Goal: Check status: Check status

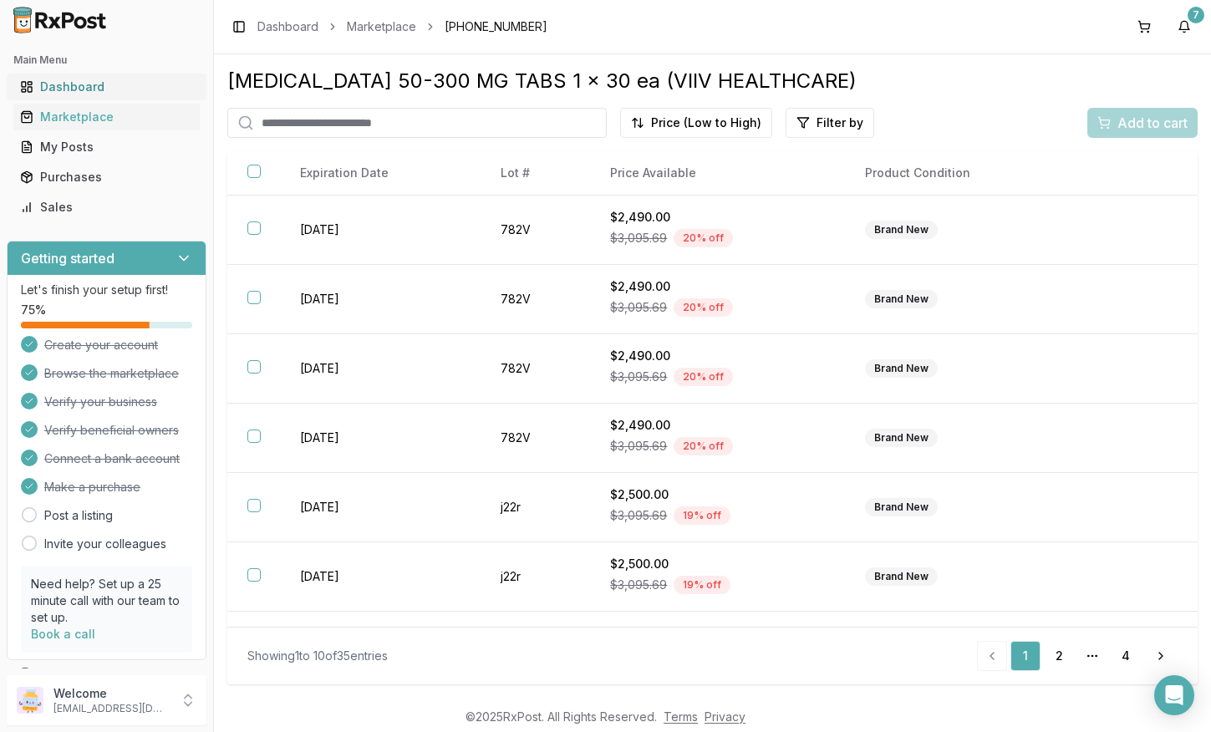
click at [131, 83] on div "Dashboard" at bounding box center [106, 87] width 173 height 17
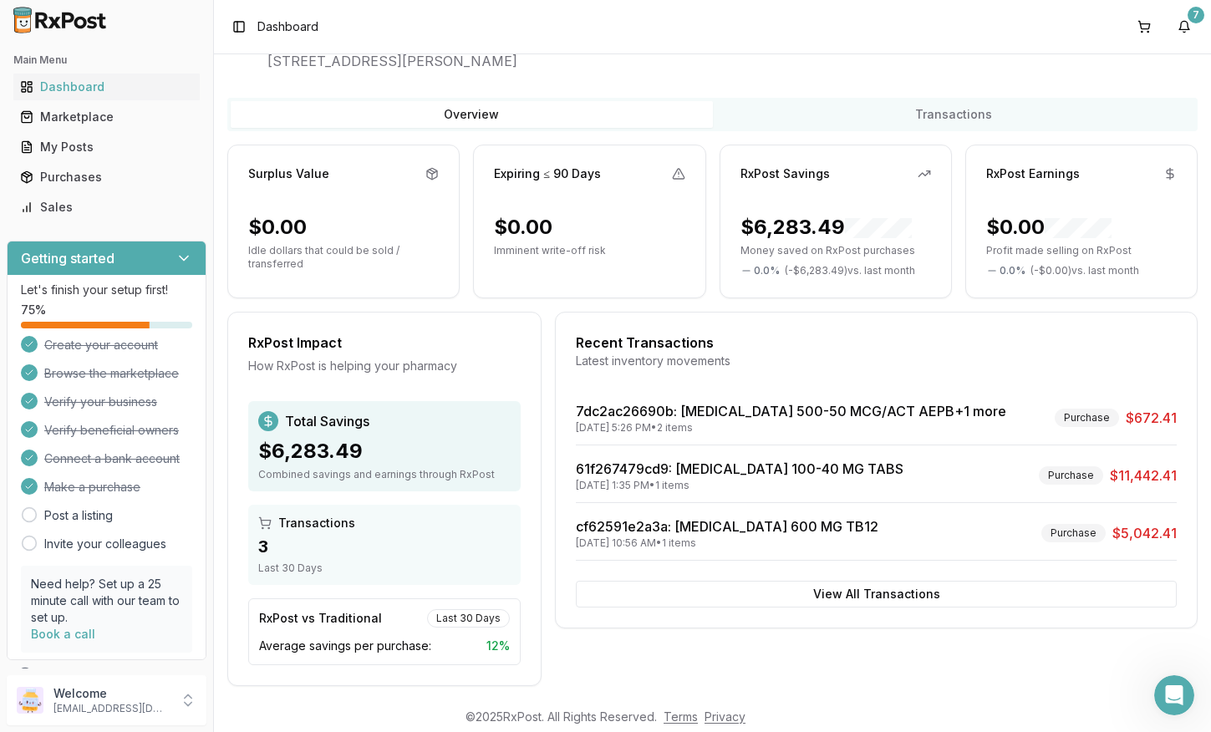
scroll to position [78, 0]
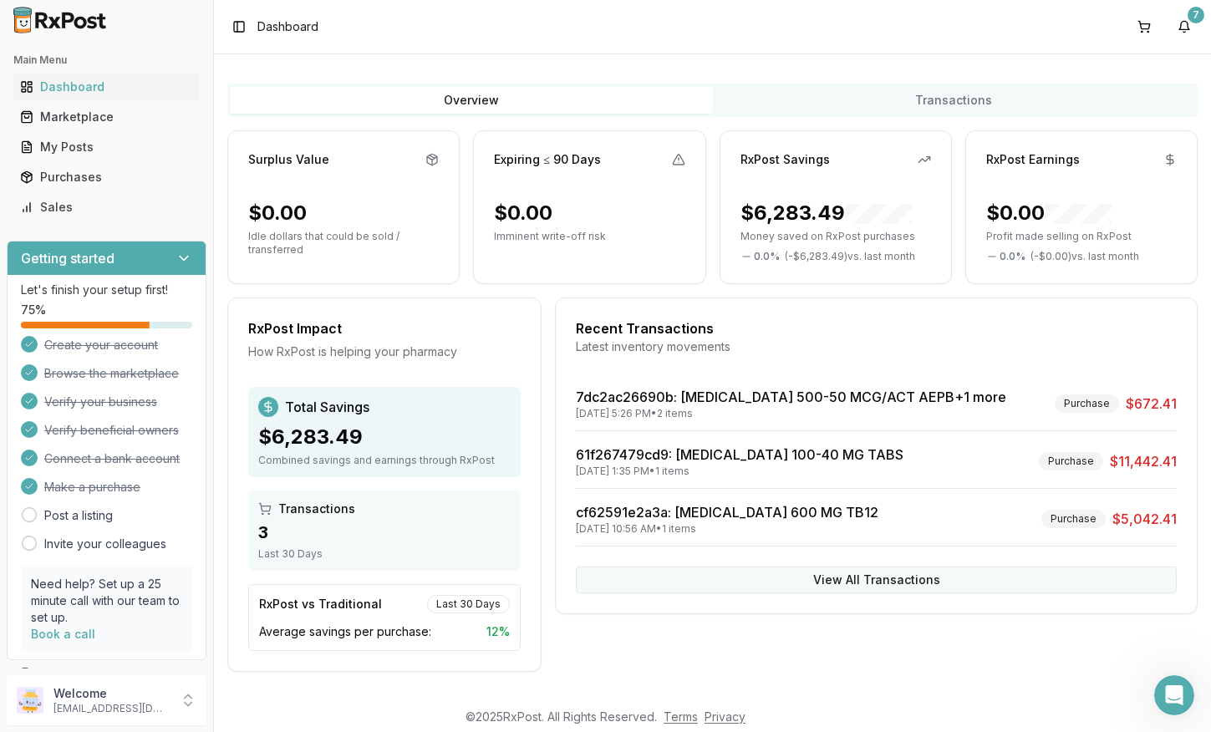
click at [831, 588] on button "View All Transactions" at bounding box center [876, 580] width 601 height 27
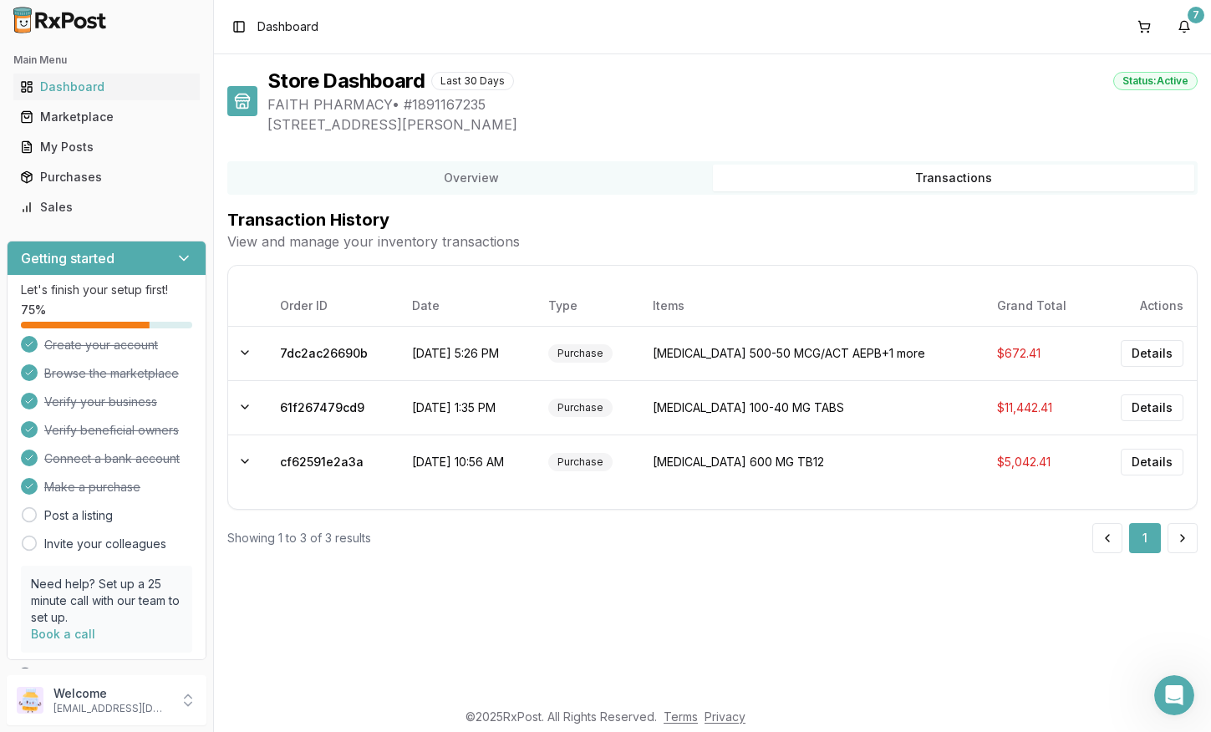
scroll to position [0, 0]
click at [831, 588] on div "Store Dashboard Last 30 Days Status: Active FAITH PHARMACY • # 1891167235 [STRE…" at bounding box center [712, 376] width 997 height 644
click at [1160, 358] on button "Details" at bounding box center [1152, 353] width 63 height 27
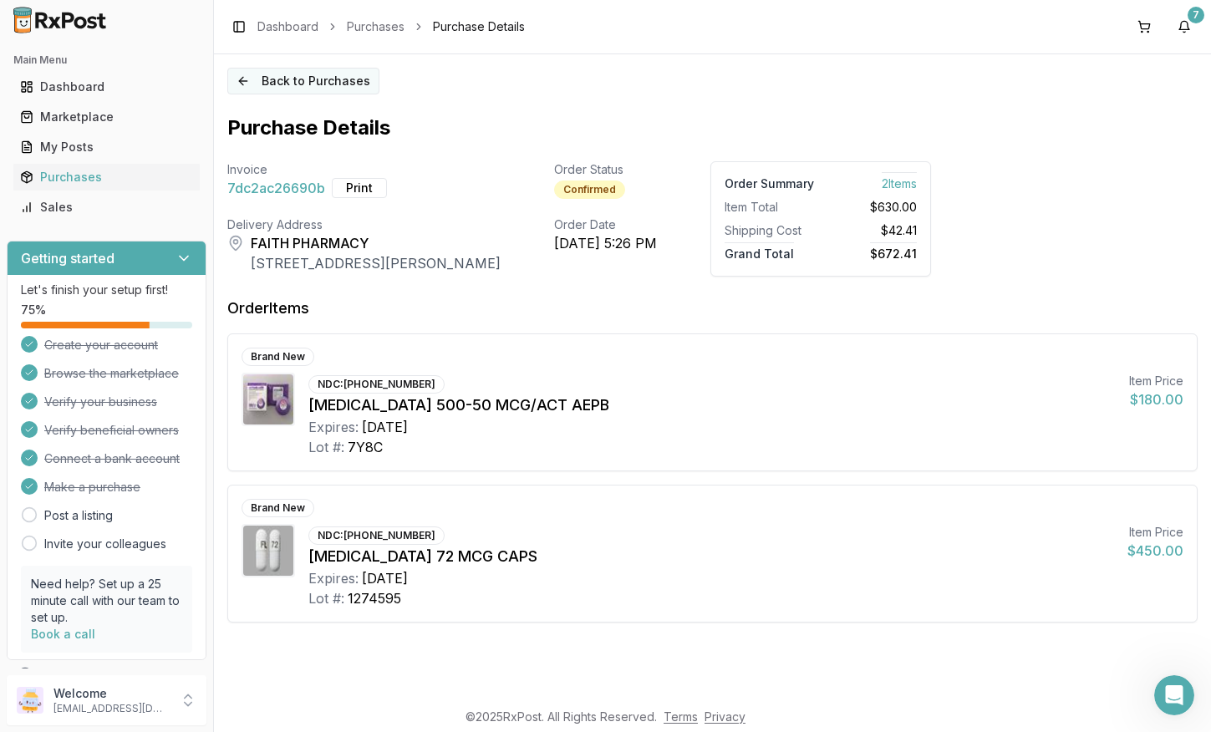
click at [320, 82] on button "Back to Purchases" at bounding box center [303, 81] width 152 height 27
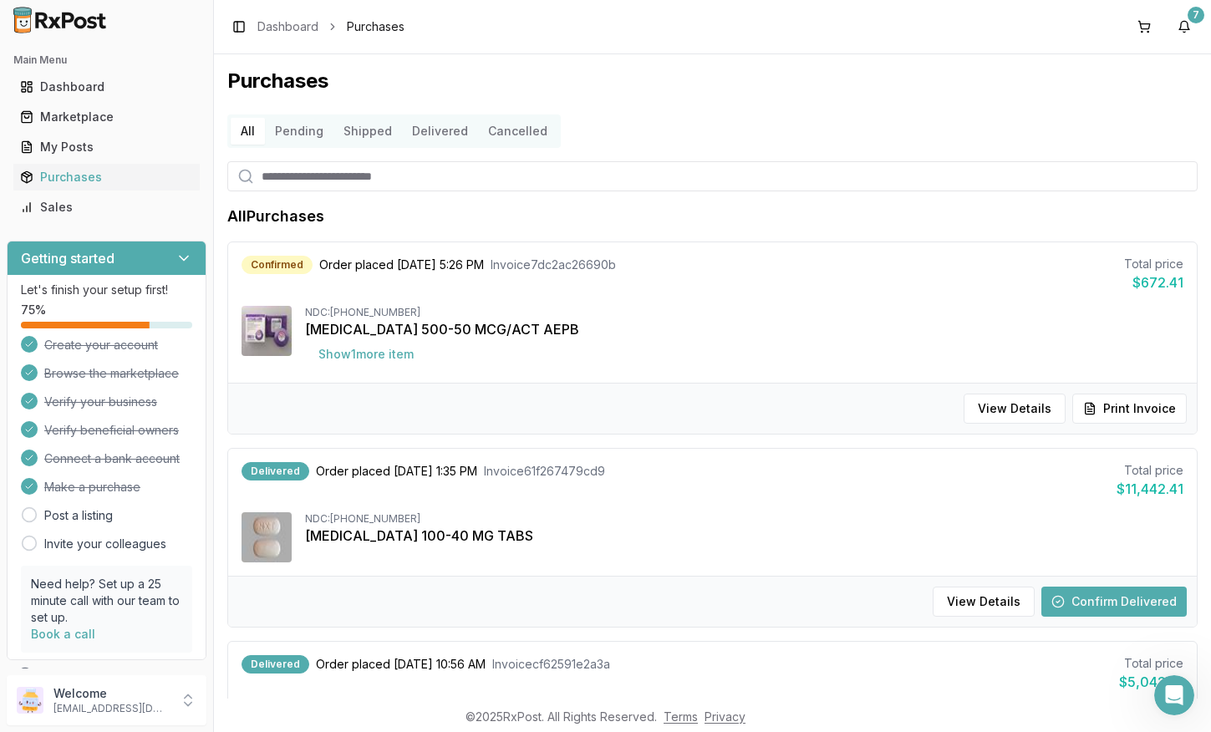
scroll to position [206, 0]
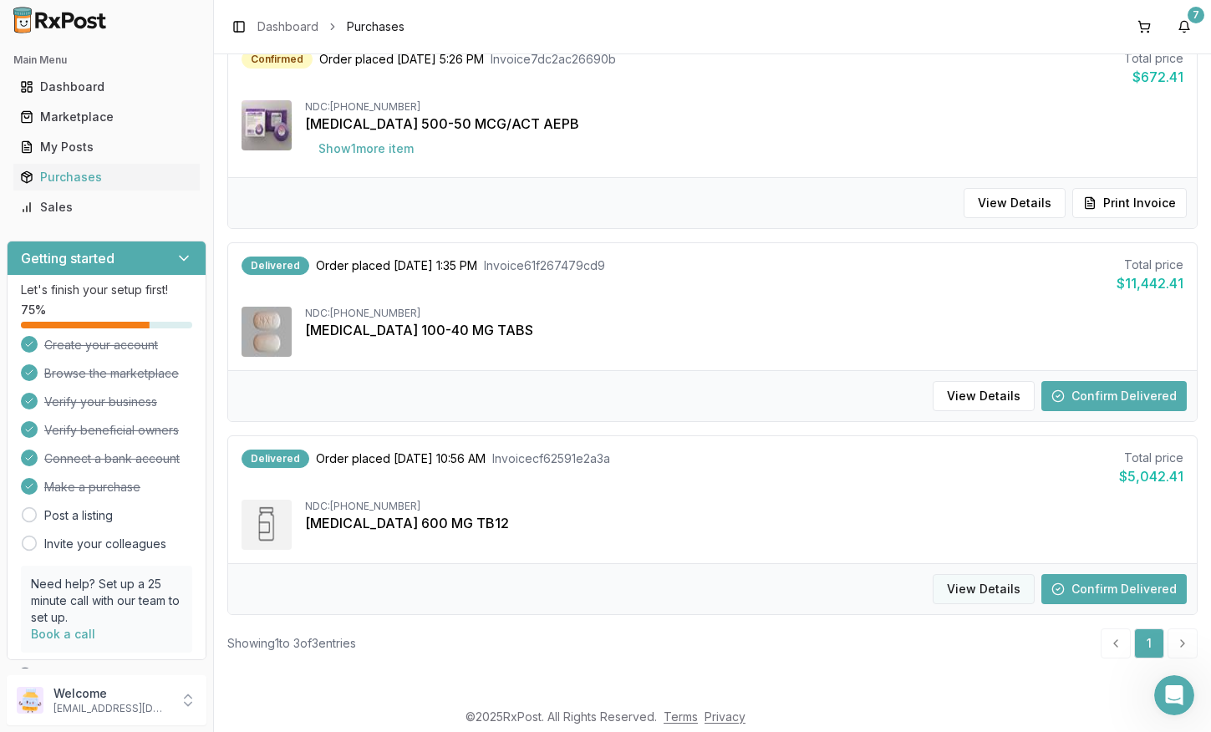
click at [978, 596] on button "View Details" at bounding box center [983, 589] width 102 height 30
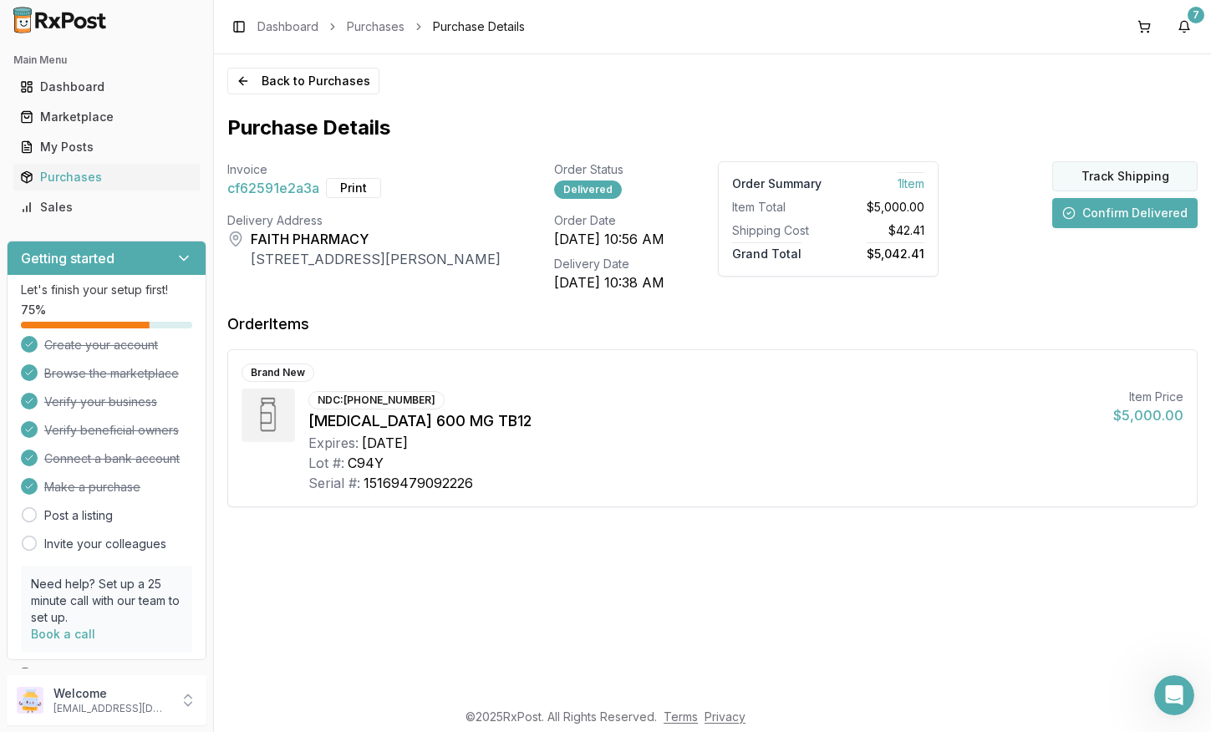
click at [1141, 172] on button "Track Shipping" at bounding box center [1124, 176] width 145 height 30
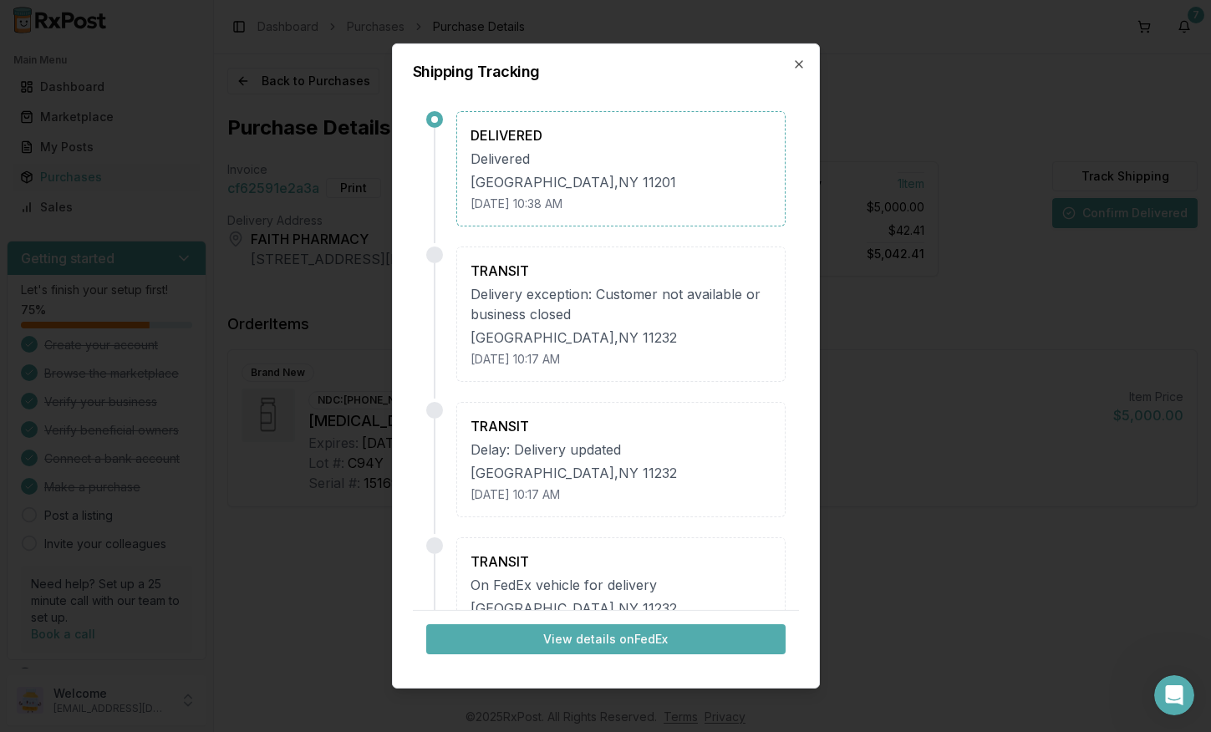
click at [795, 58] on div "Shipping Tracking DELIVERED Delivered [GEOGRAPHIC_DATA] [DATE] 10:38 AM TRANSIT…" at bounding box center [606, 365] width 428 height 645
click at [799, 64] on icon "button" at bounding box center [798, 64] width 7 height 7
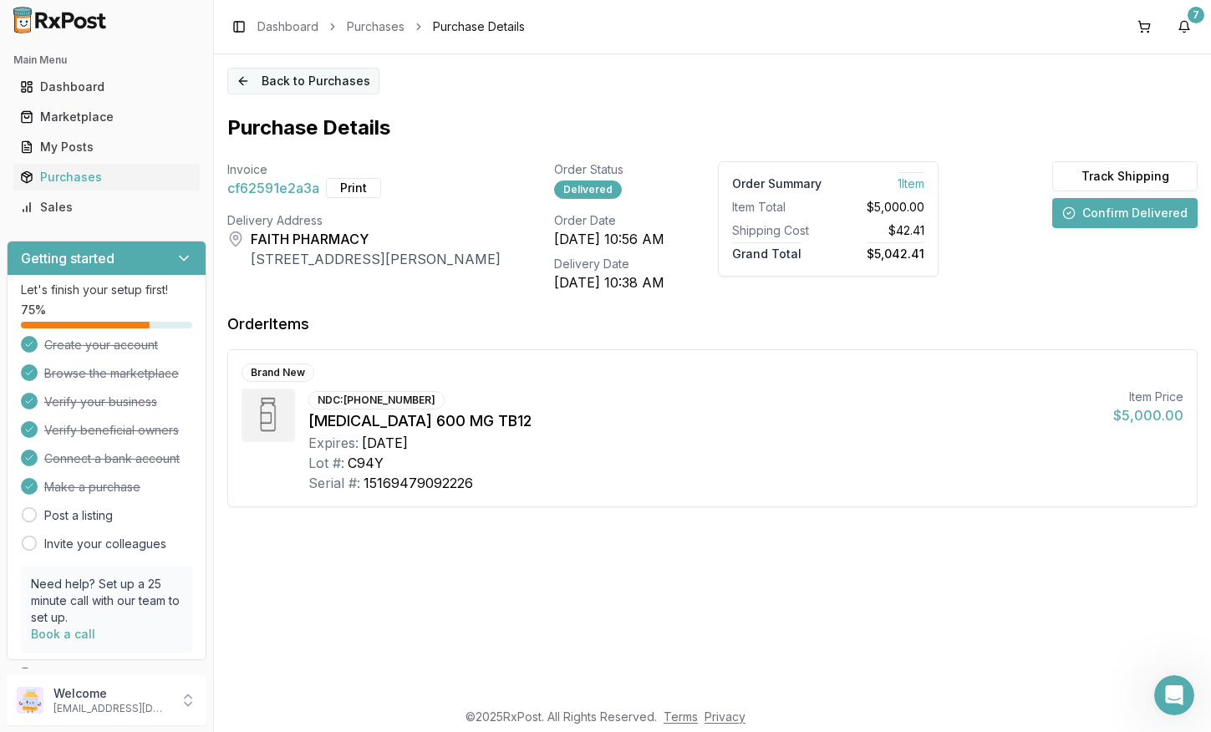
click at [239, 81] on button "Back to Purchases" at bounding box center [303, 81] width 152 height 27
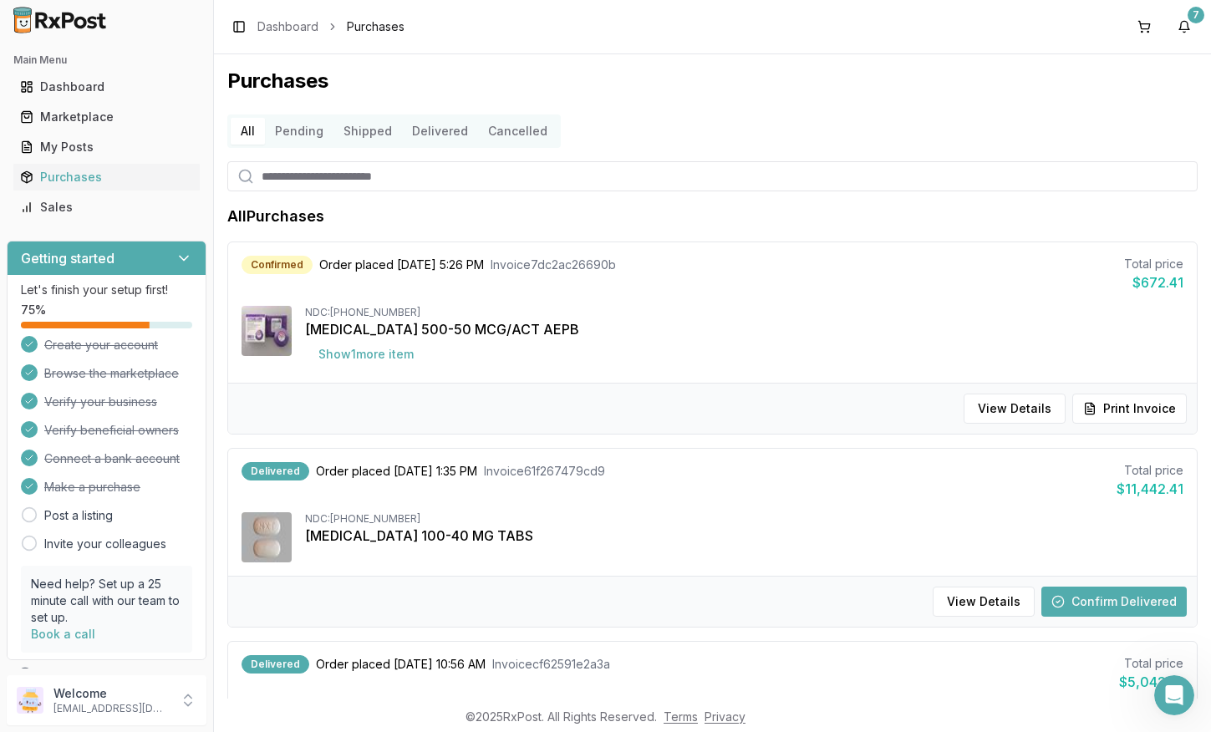
scroll to position [206, 0]
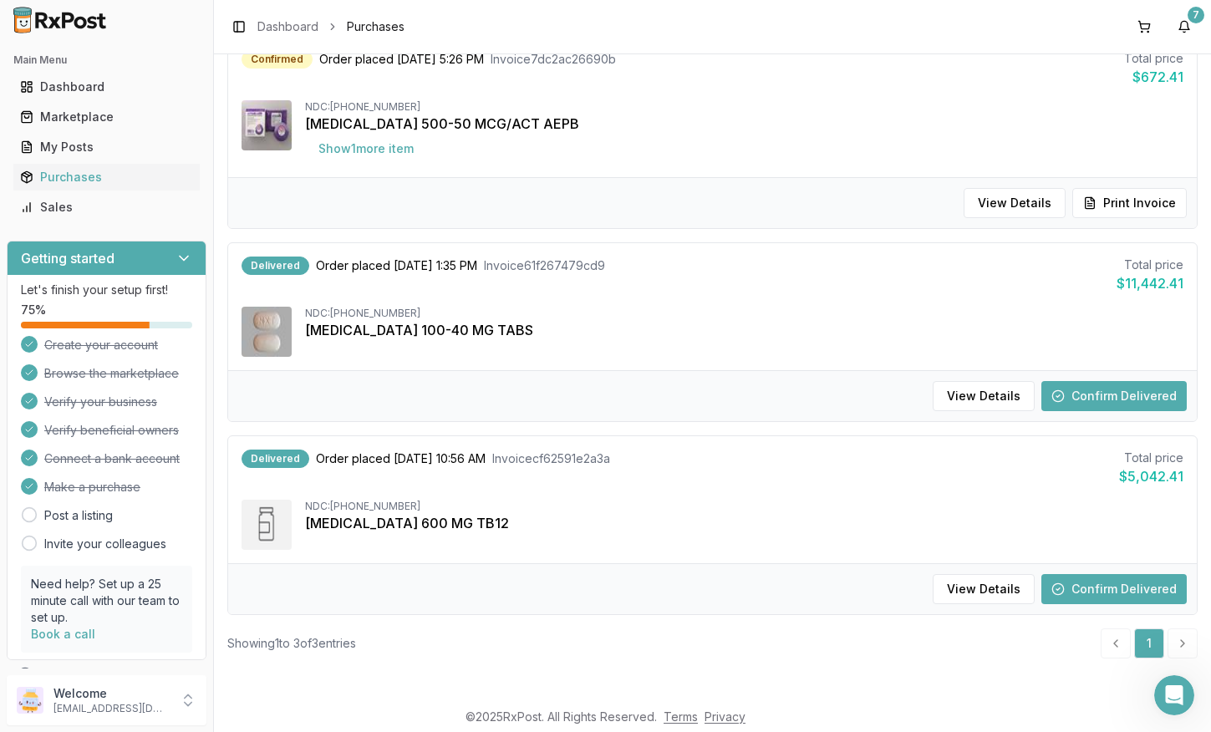
click at [531, 327] on div "[MEDICAL_DATA] 100-40 MG TABS" at bounding box center [744, 330] width 878 height 20
click at [958, 397] on button "View Details" at bounding box center [983, 396] width 102 height 30
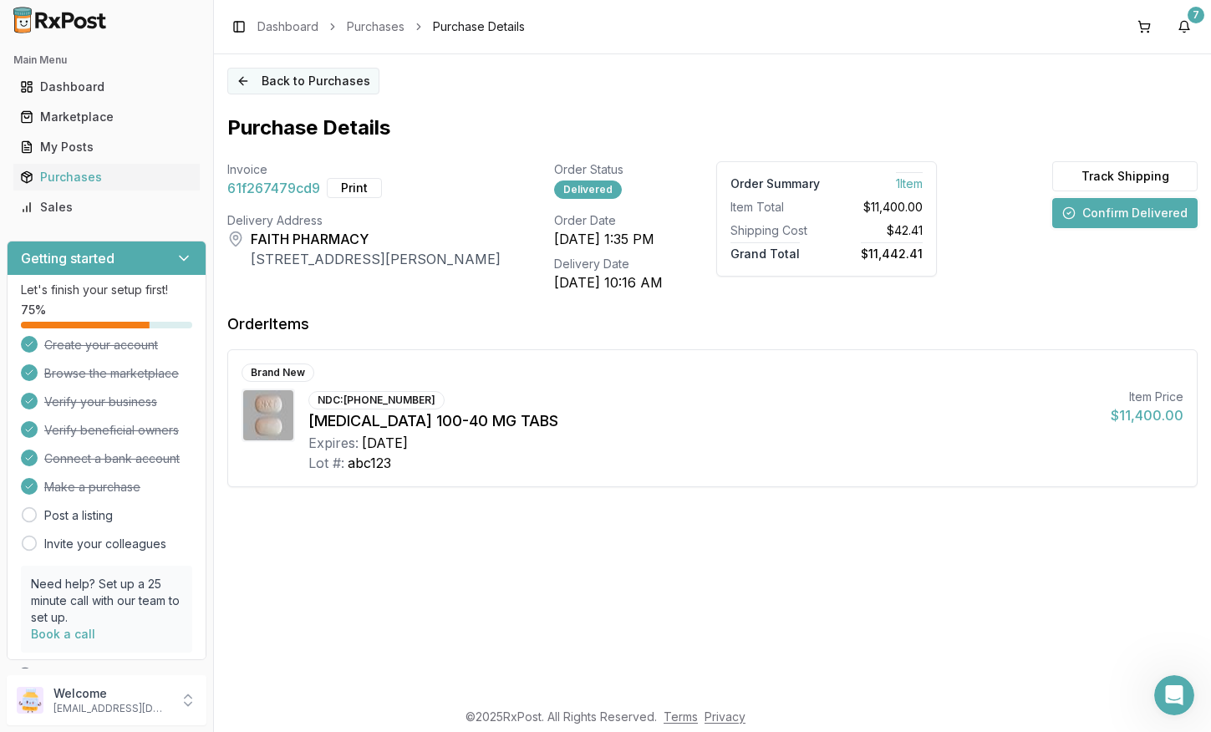
click at [254, 83] on button "Back to Purchases" at bounding box center [303, 81] width 152 height 27
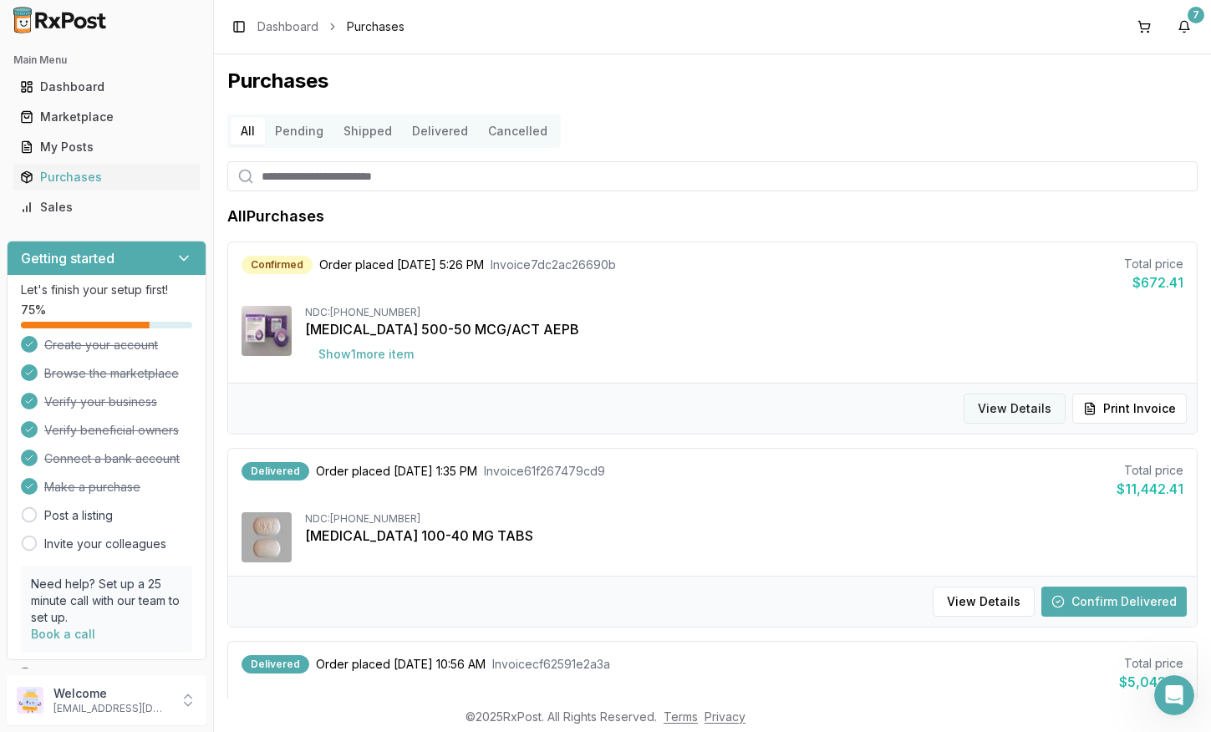
click at [999, 403] on button "View Details" at bounding box center [1014, 409] width 102 height 30
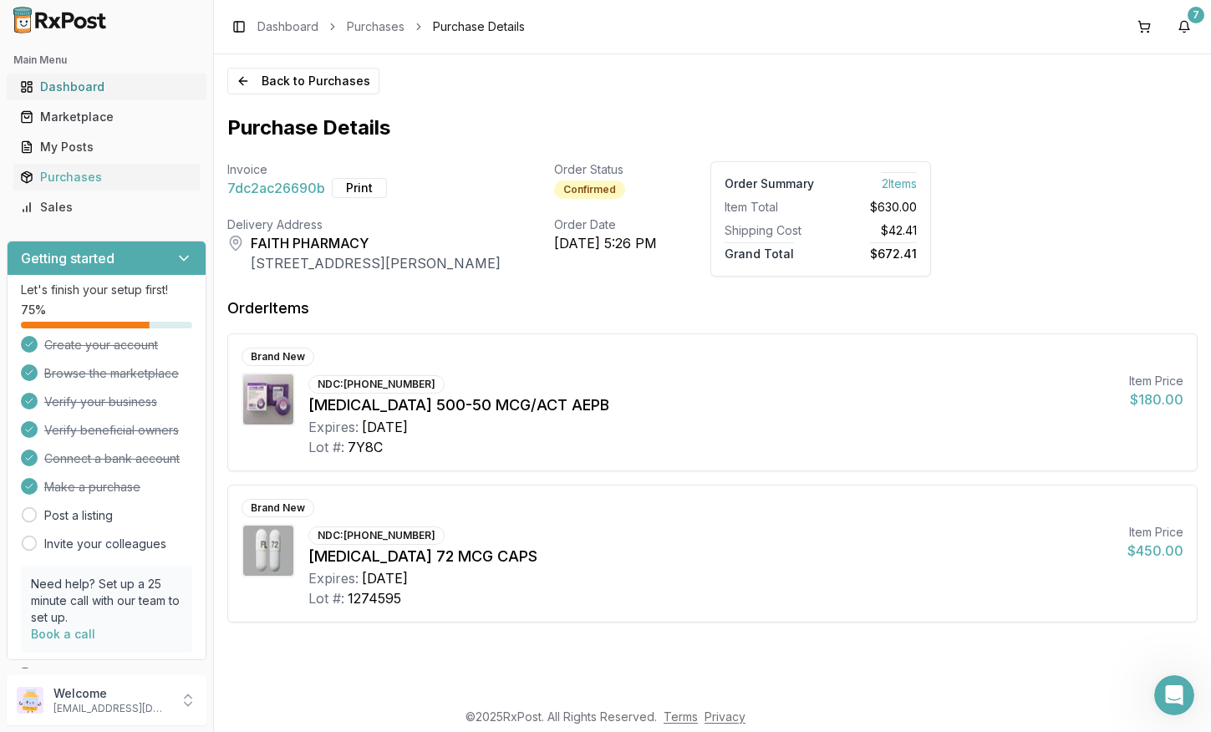
click at [70, 79] on div "Dashboard" at bounding box center [106, 87] width 173 height 17
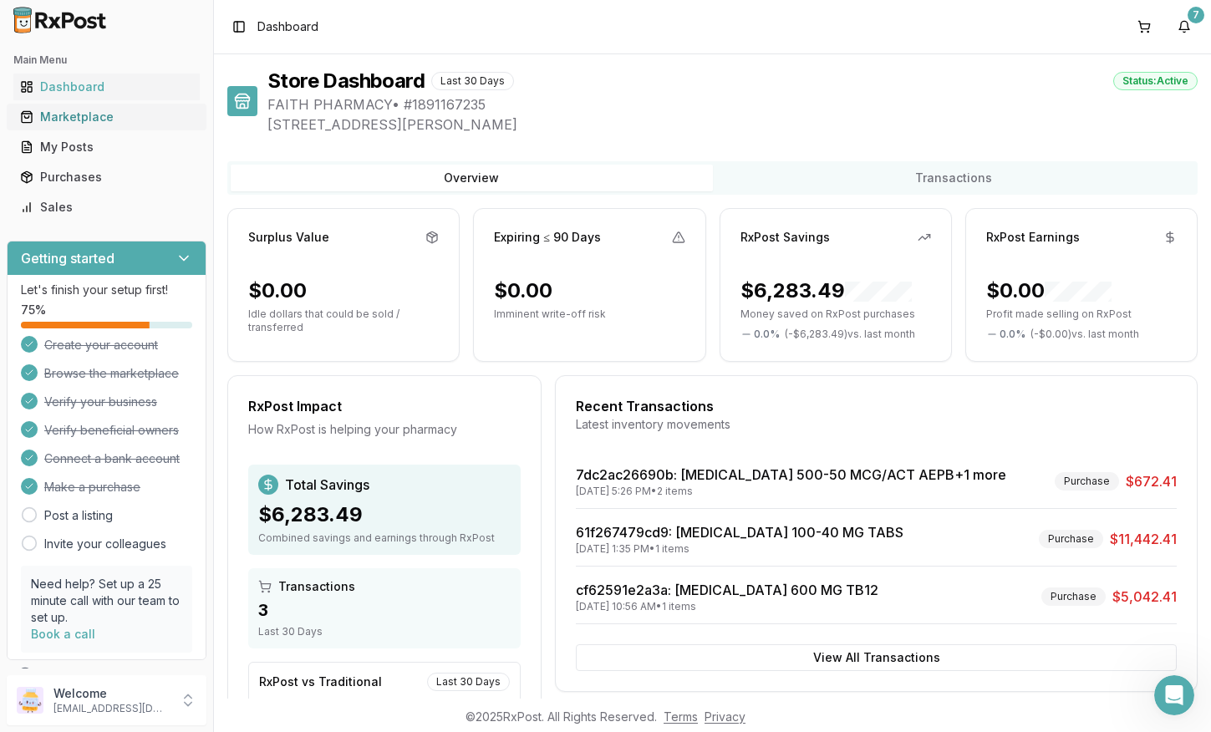
click at [127, 118] on div "Marketplace" at bounding box center [106, 117] width 173 height 17
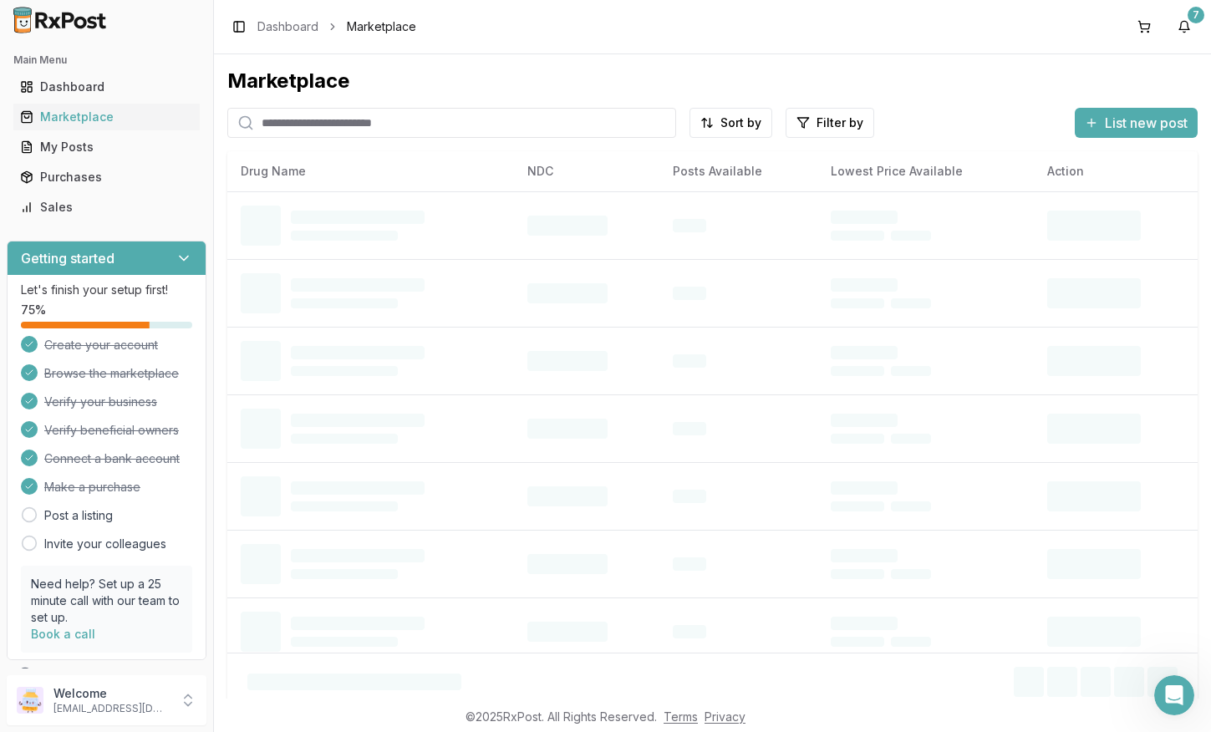
click at [345, 121] on input "search" at bounding box center [451, 123] width 449 height 30
paste input "**********"
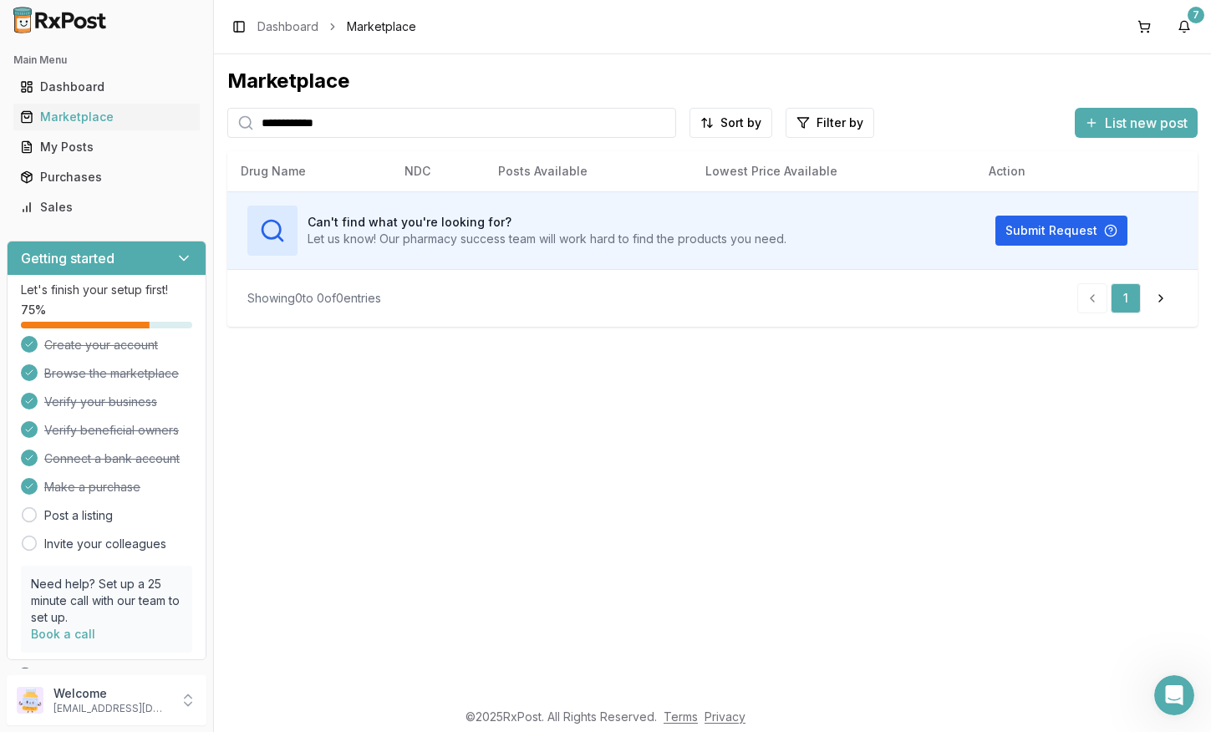
drag, startPoint x: 355, startPoint y: 124, endPoint x: 171, endPoint y: 104, distance: 184.8
click at [227, 108] on input "**********" at bounding box center [451, 123] width 449 height 30
type input "********"
